Goal: Information Seeking & Learning: Learn about a topic

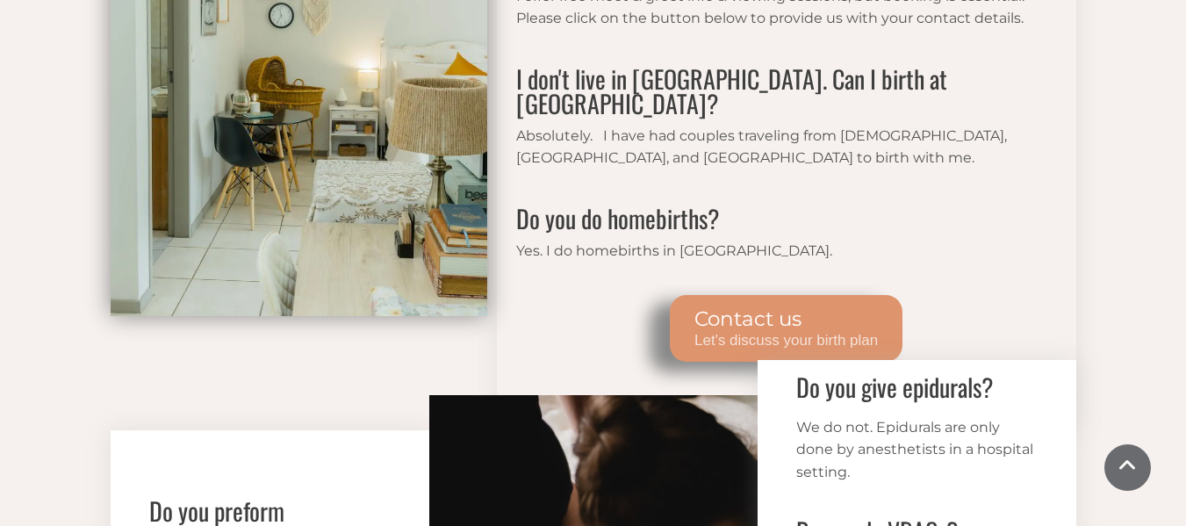
scroll to position [4128, 0]
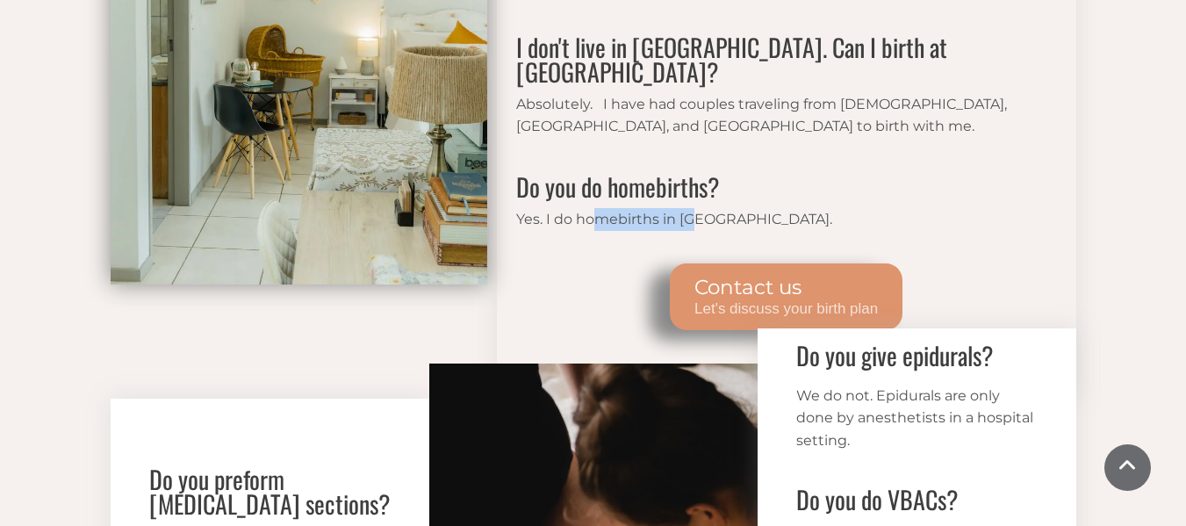
drag, startPoint x: 594, startPoint y: 173, endPoint x: 697, endPoint y: 169, distance: 103.7
click at [697, 208] on p "Yes. I do homebirths in [GEOGRAPHIC_DATA]." at bounding box center [786, 219] width 541 height 23
click at [710, 208] on p "Yes. I do homebirths in [GEOGRAPHIC_DATA]." at bounding box center [786, 219] width 541 height 23
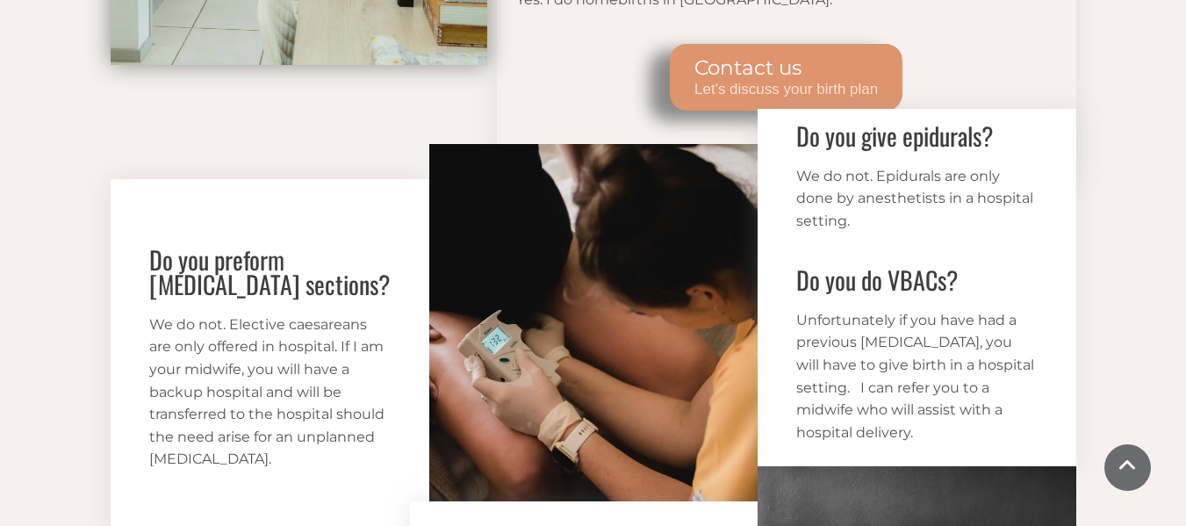
scroll to position [4391, 0]
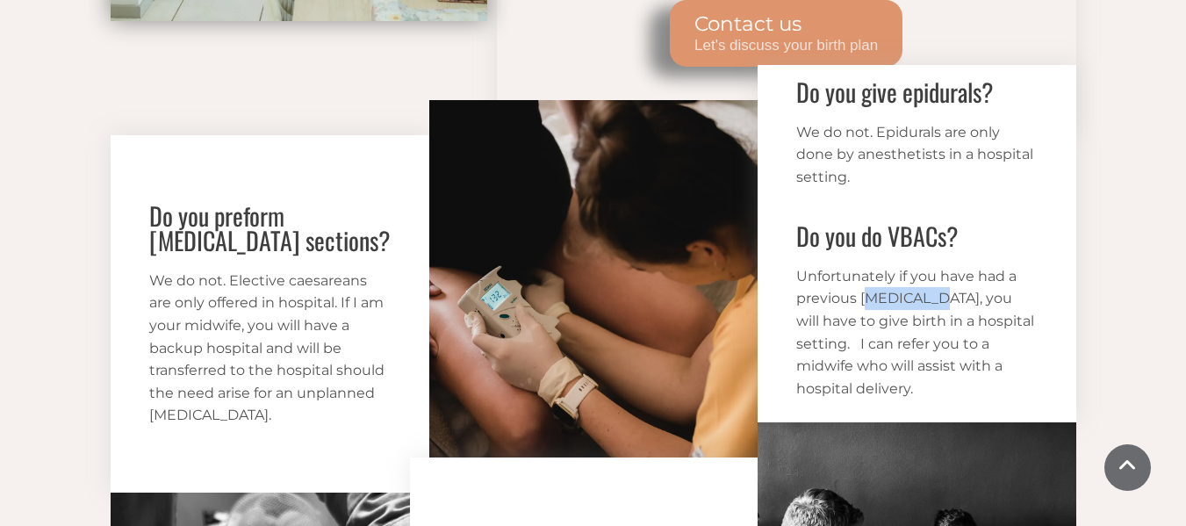
drag, startPoint x: 871, startPoint y: 279, endPoint x: 936, endPoint y: 274, distance: 65.2
click at [936, 274] on p "Unfortunately if you have had a previous [MEDICAL_DATA], you will have to give …" at bounding box center [918, 332] width 242 height 135
drag, startPoint x: 984, startPoint y: 299, endPoint x: 1027, endPoint y: 296, distance: 43.2
click at [1027, 296] on p "Unfortunately if you have had a previous [MEDICAL_DATA], you will have to give …" at bounding box center [918, 332] width 242 height 135
click at [885, 313] on p "Unfortunately if you have had a previous [MEDICAL_DATA], you will have to give …" at bounding box center [918, 332] width 242 height 135
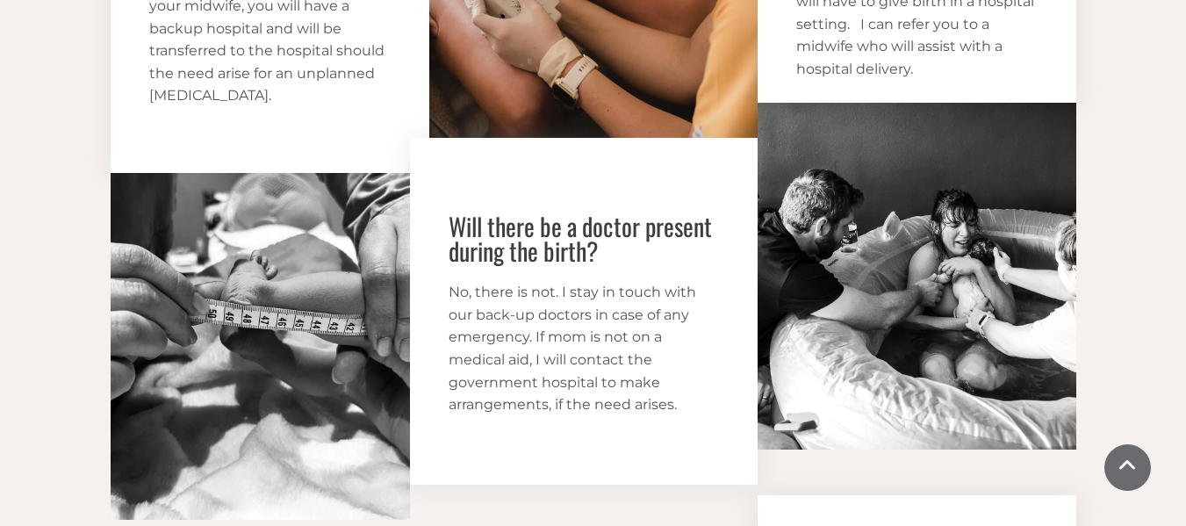
scroll to position [4742, 0]
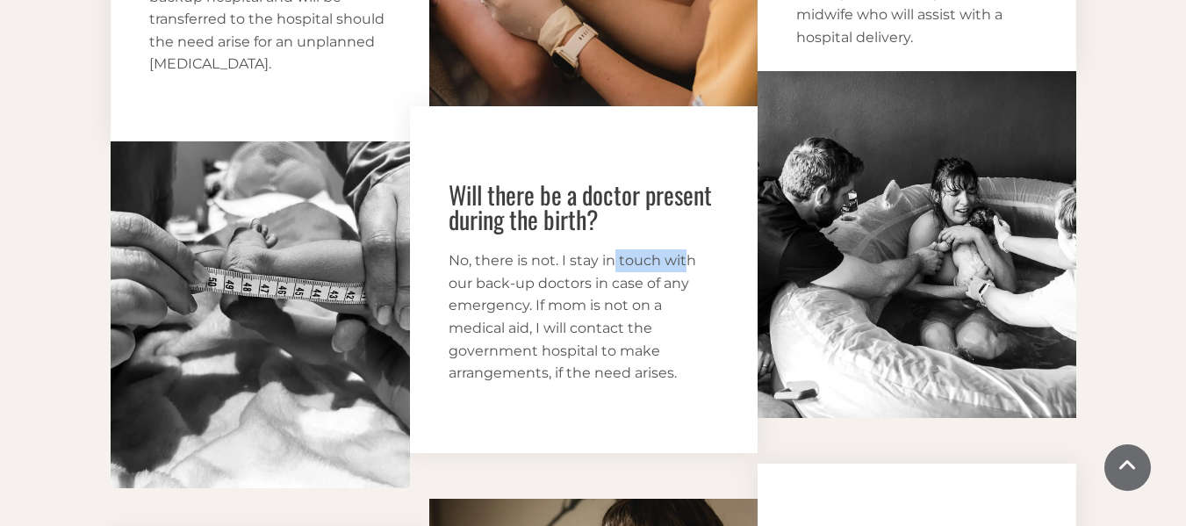
drag, startPoint x: 615, startPoint y: 242, endPoint x: 681, endPoint y: 242, distance: 66.7
click at [681, 249] on p "No, there is not. I stay in touch with our back-up doctors in case of any emerg…" at bounding box center [584, 316] width 270 height 135
click at [602, 260] on p "No, there is not. I stay in touch with our back-up doctors in case of any emerg…" at bounding box center [584, 316] width 270 height 135
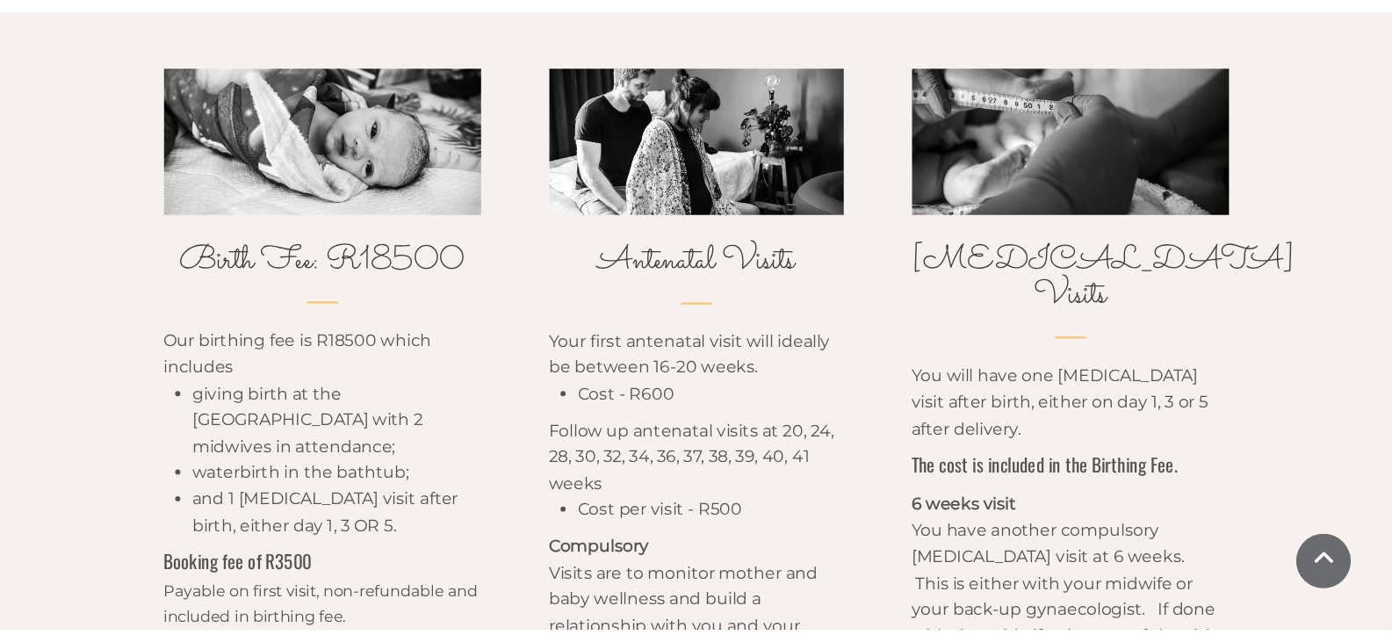
scroll to position [7517, 0]
